Goal: Information Seeking & Learning: Learn about a topic

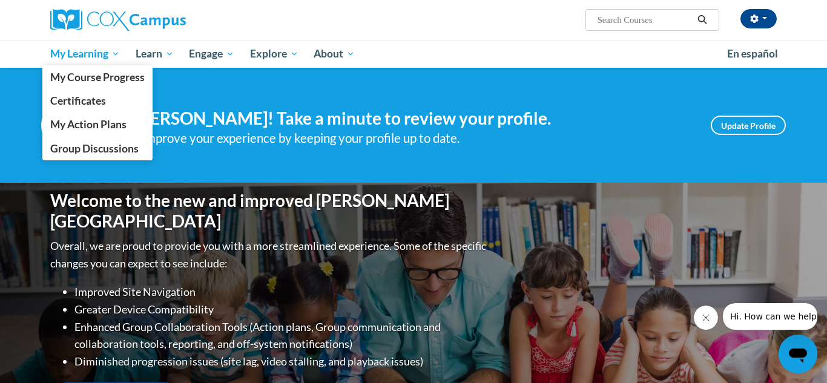
click at [73, 62] on link "My Learning" at bounding box center [84, 54] width 85 height 28
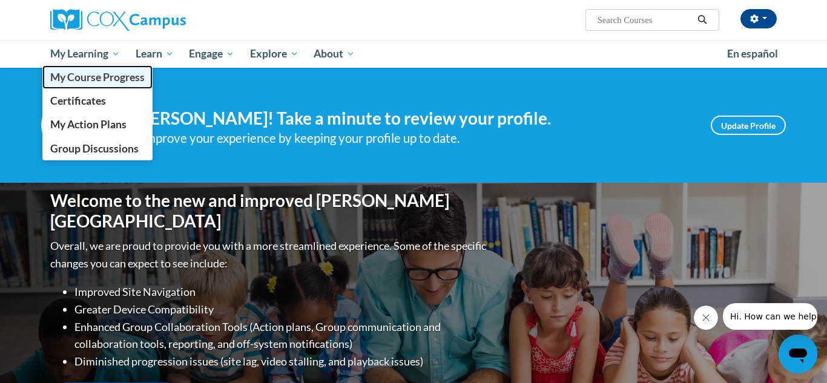
click at [82, 80] on span "My Course Progress" at bounding box center [97, 77] width 94 height 13
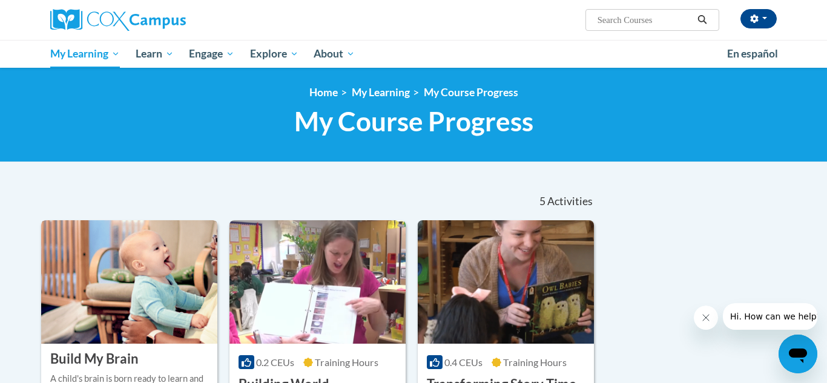
click at [124, 282] on img at bounding box center [129, 282] width 176 height 124
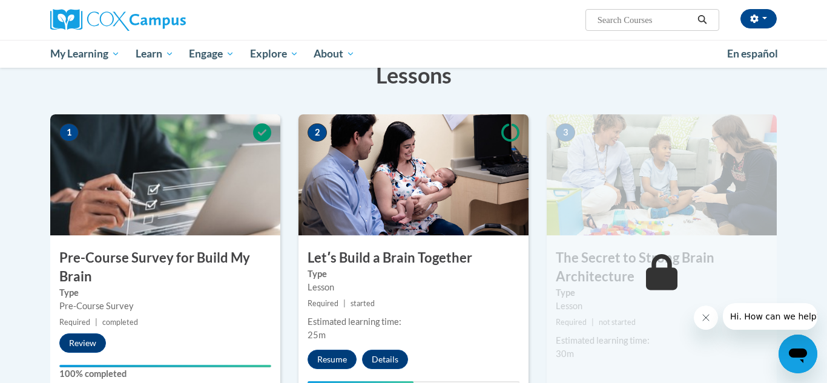
scroll to position [214, 0]
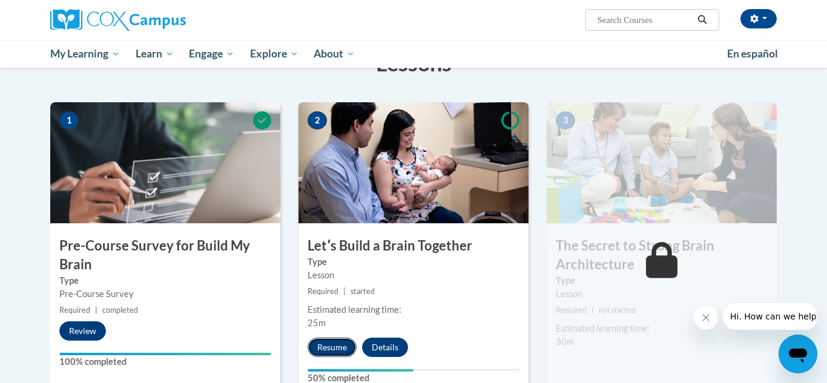
click at [336, 347] on button "Resume" at bounding box center [332, 347] width 49 height 19
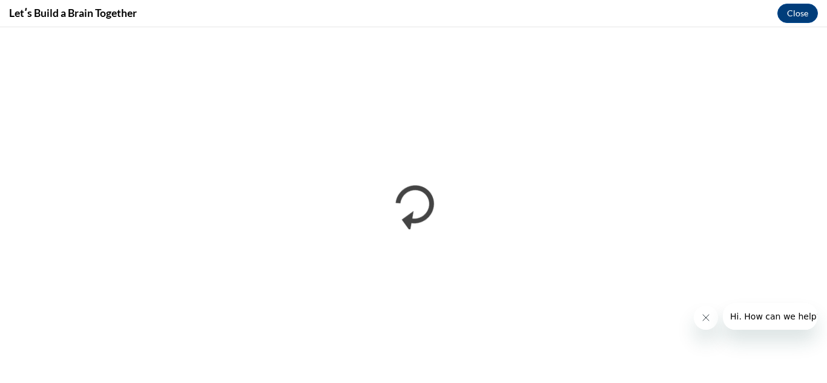
scroll to position [0, 0]
click at [793, 10] on button "Close" at bounding box center [797, 13] width 41 height 19
